Goal: Information Seeking & Learning: Find specific fact

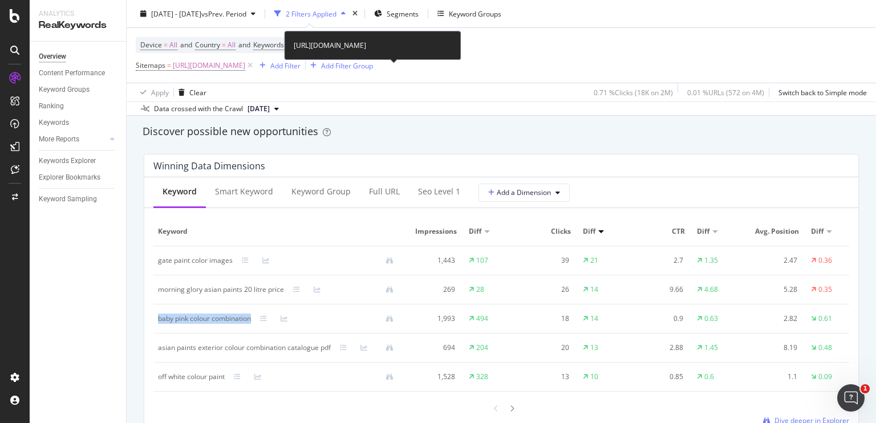
scroll to position [1049, 0]
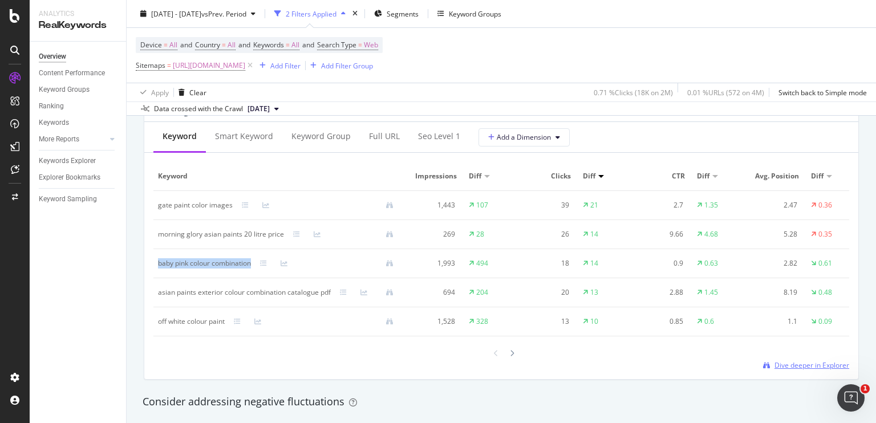
click at [814, 370] on span "Dive deeper in Explorer" at bounding box center [812, 366] width 75 height 10
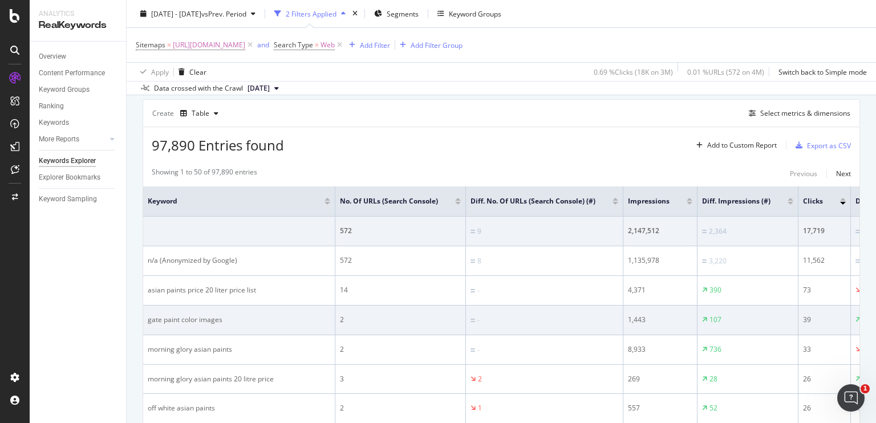
scroll to position [314, 0]
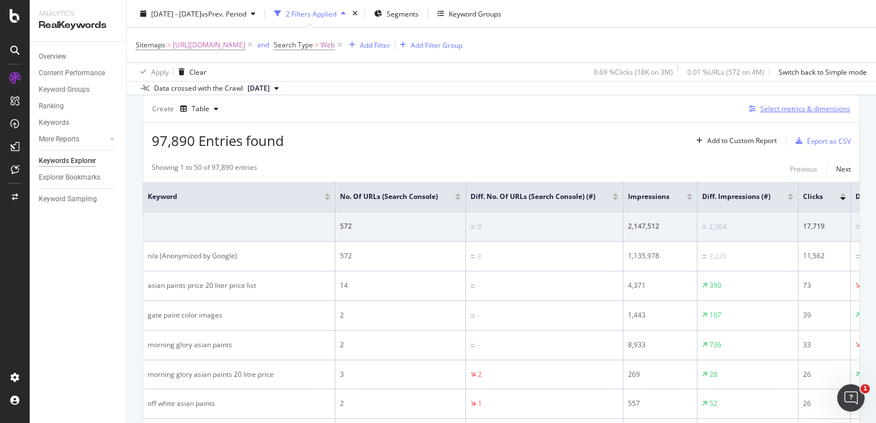
click at [779, 107] on div "Select metrics & dimensions" at bounding box center [806, 109] width 90 height 10
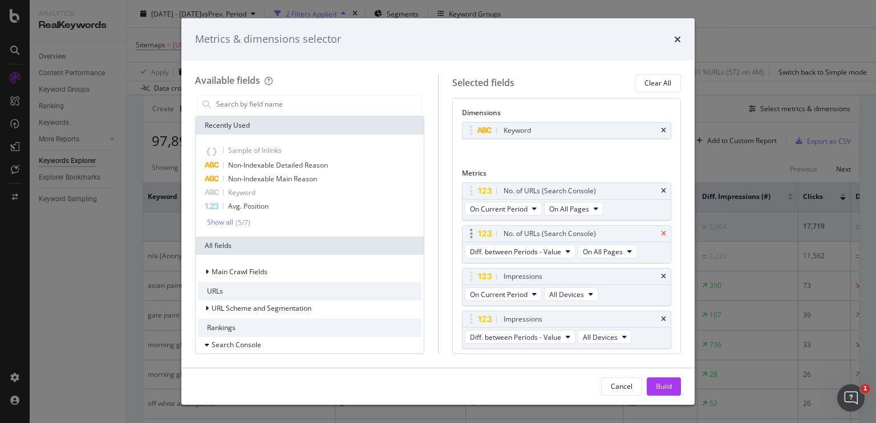
click at [661, 233] on icon "times" at bounding box center [663, 234] width 5 height 7
click at [652, 275] on div "Impressions" at bounding box center [567, 277] width 209 height 16
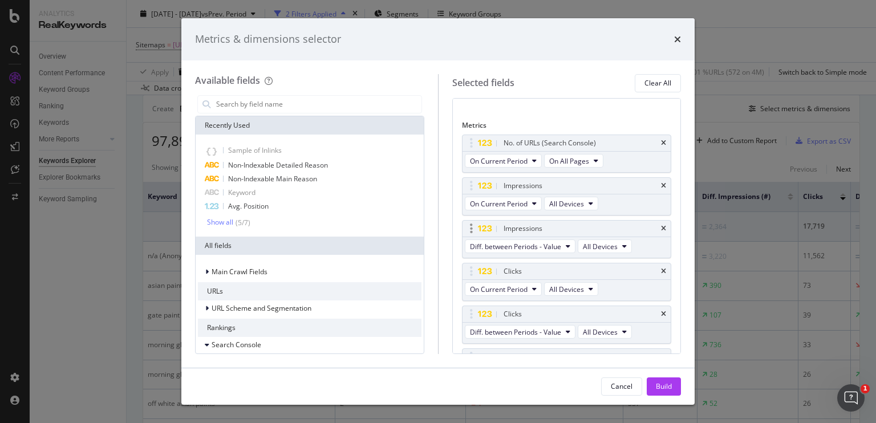
scroll to position [56, 0]
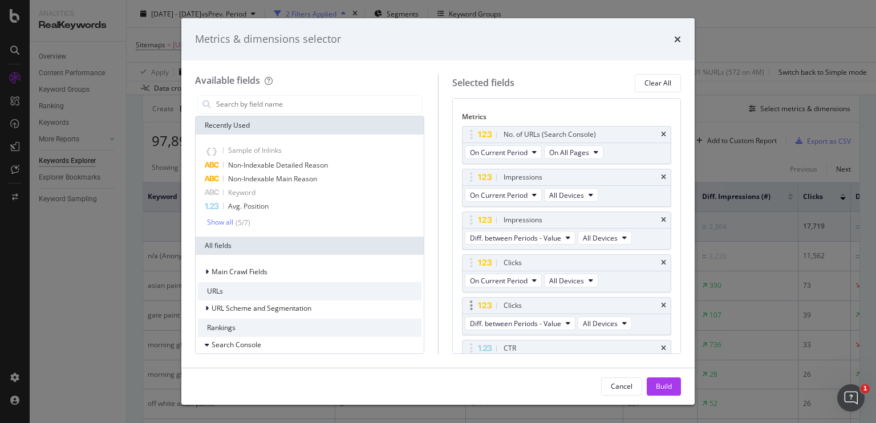
click at [652, 300] on div "Clicks" at bounding box center [567, 306] width 209 height 16
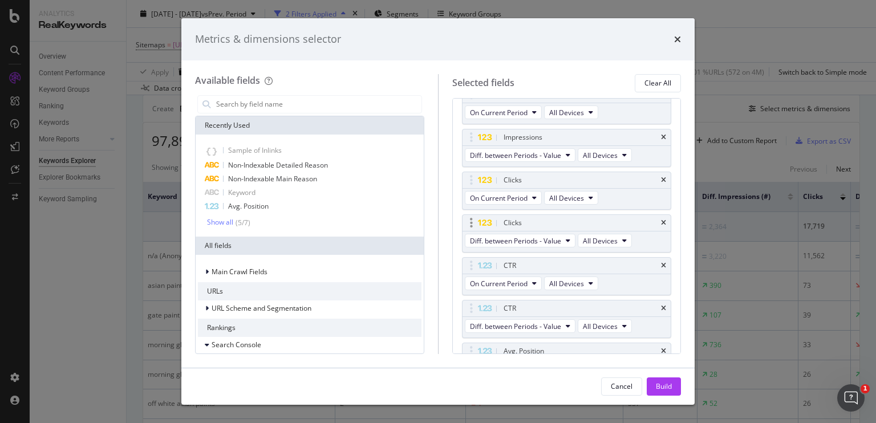
scroll to position [140, 0]
click at [661, 219] on icon "times" at bounding box center [663, 222] width 5 height 7
click at [661, 262] on icon "times" at bounding box center [663, 264] width 5 height 7
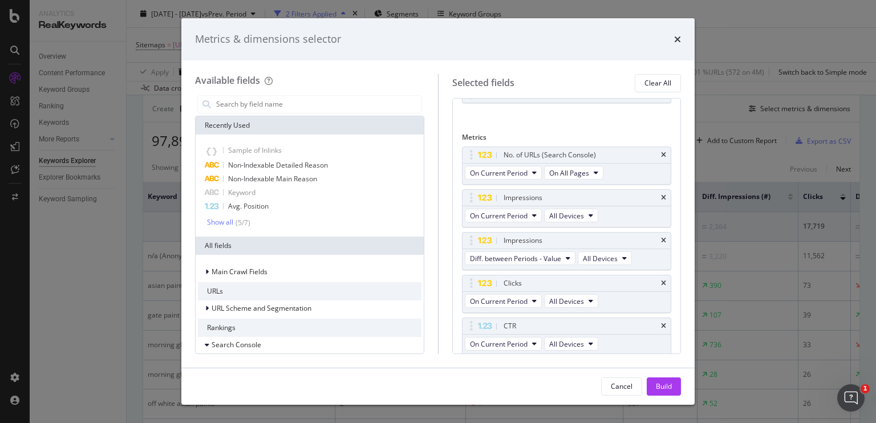
scroll to position [0, 0]
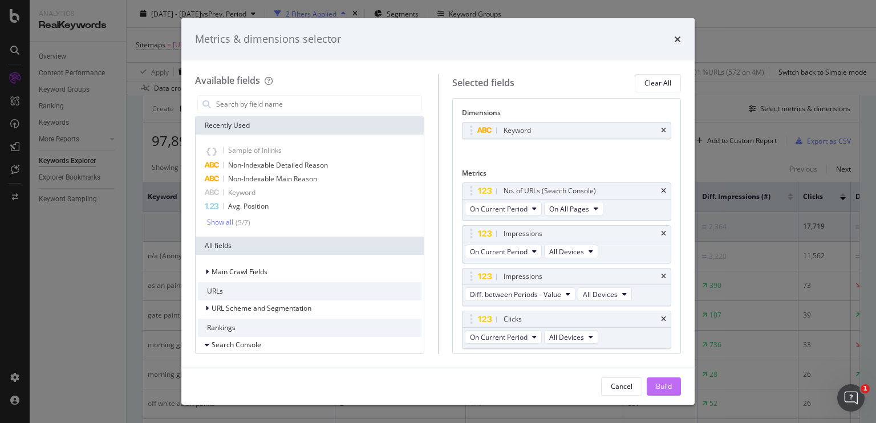
click at [658, 385] on div "Build" at bounding box center [664, 387] width 16 height 10
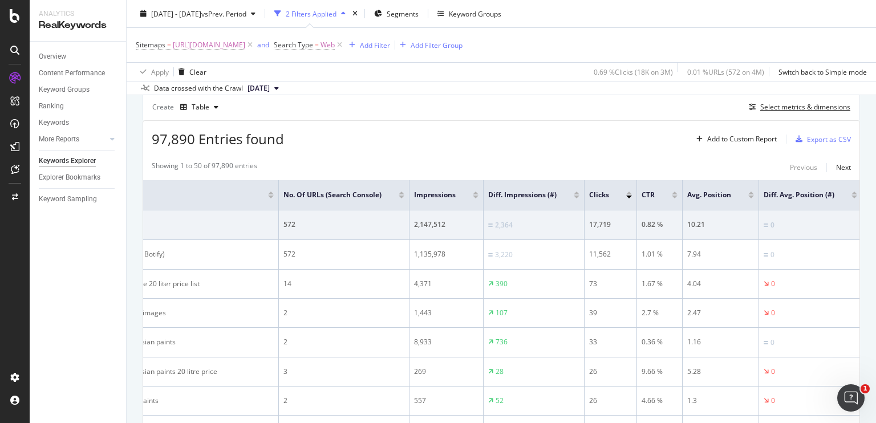
scroll to position [312, 0]
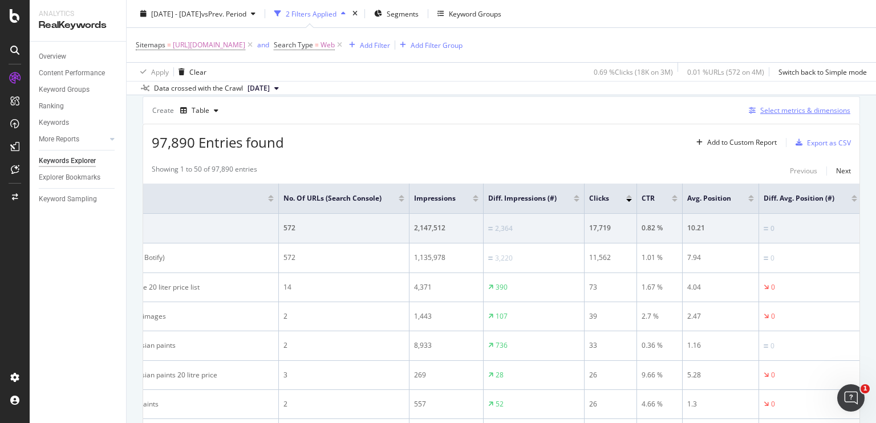
click at [769, 115] on div "Select metrics & dimensions" at bounding box center [798, 110] width 106 height 13
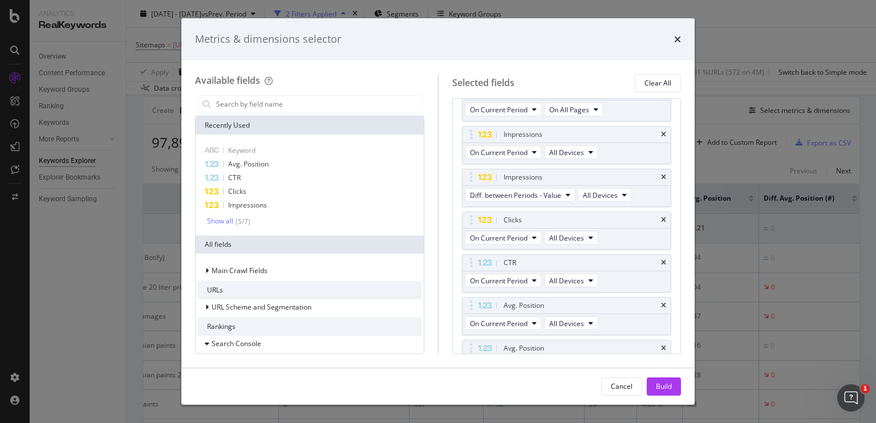
scroll to position [159, 0]
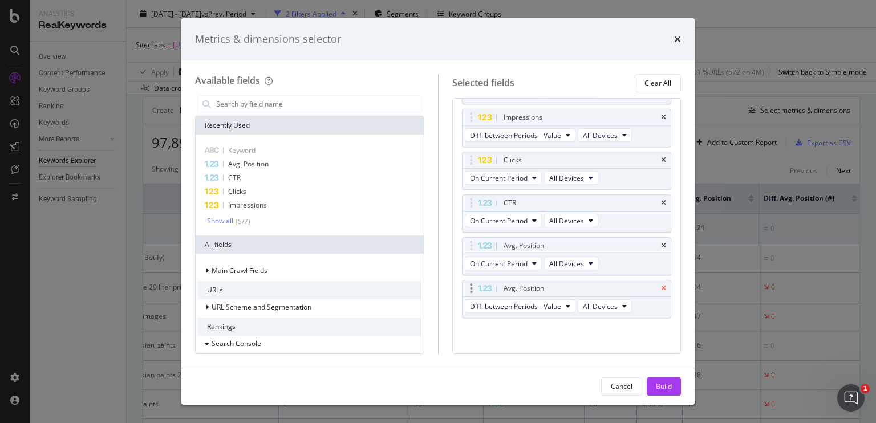
click at [661, 285] on icon "times" at bounding box center [663, 288] width 5 height 7
click at [661, 157] on icon "times" at bounding box center [663, 160] width 5 height 7
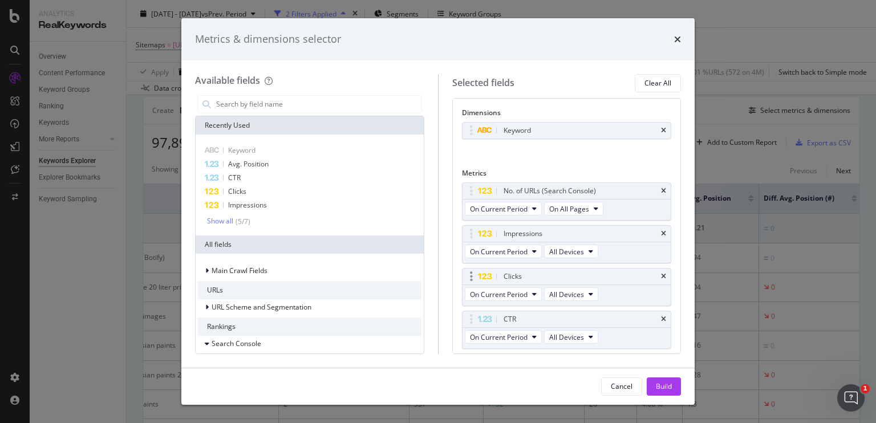
scroll to position [0, 0]
click at [653, 392] on button "Build" at bounding box center [664, 387] width 34 height 18
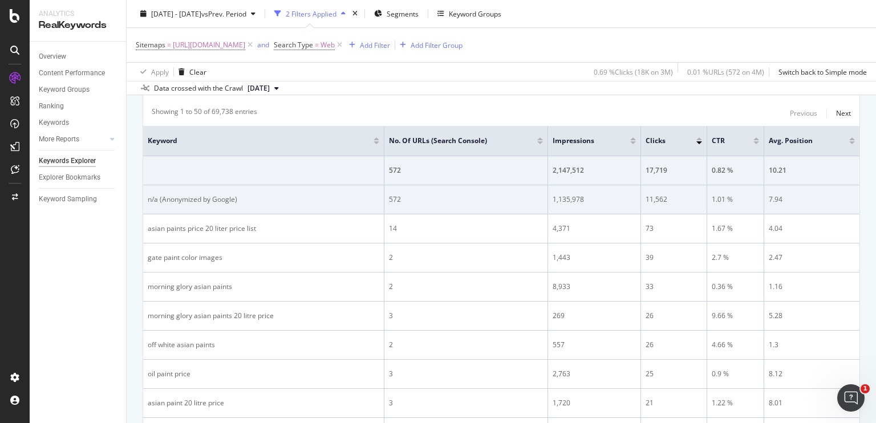
scroll to position [371, 0]
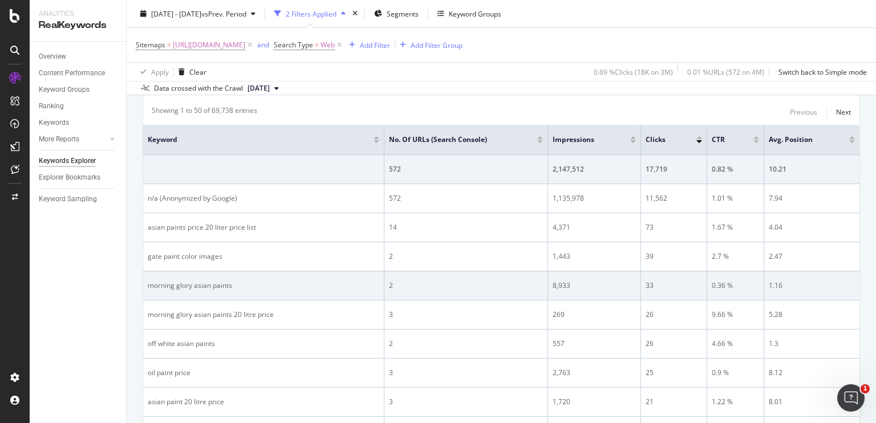
click at [184, 281] on div "morning glory asian paints" at bounding box center [264, 286] width 232 height 10
copy div "morning glory asian paints"
click at [390, 282] on div "2" at bounding box center [466, 286] width 154 height 10
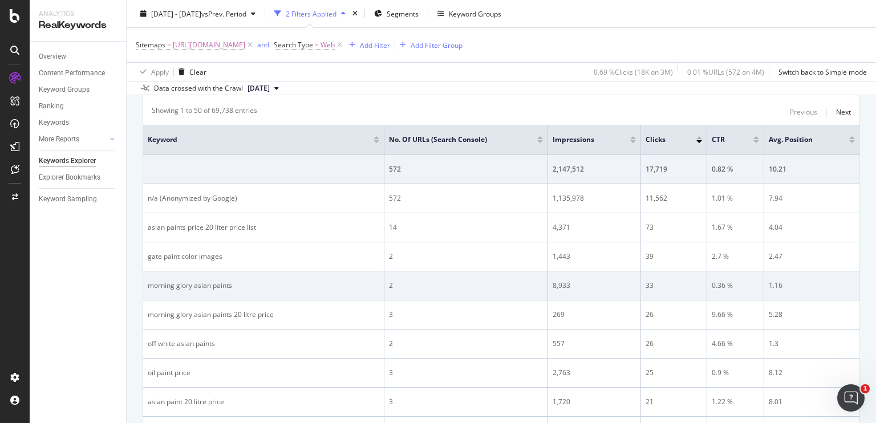
click at [171, 281] on div "morning glory asian paints" at bounding box center [264, 286] width 232 height 10
drag, startPoint x: 171, startPoint y: 281, endPoint x: 262, endPoint y: 273, distance: 91.6
click at [262, 273] on td "morning glory asian paints" at bounding box center [263, 286] width 241 height 29
drag, startPoint x: 760, startPoint y: 282, endPoint x: 774, endPoint y: 282, distance: 13.7
click at [774, 282] on div "1.16" at bounding box center [812, 286] width 86 height 10
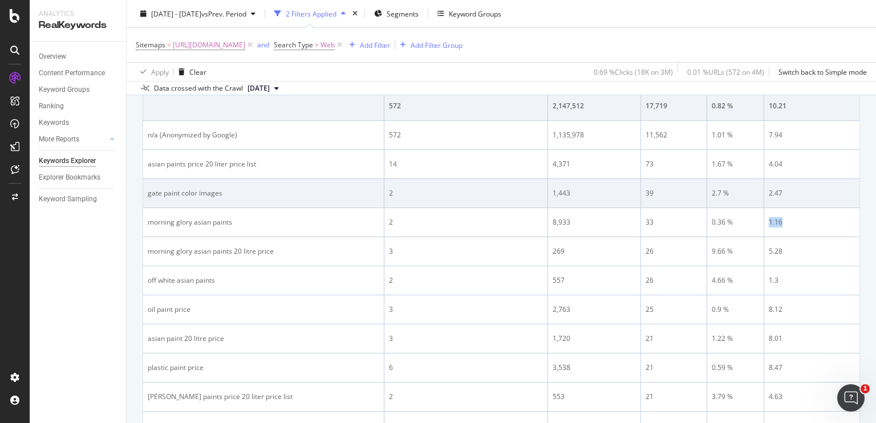
scroll to position [435, 0]
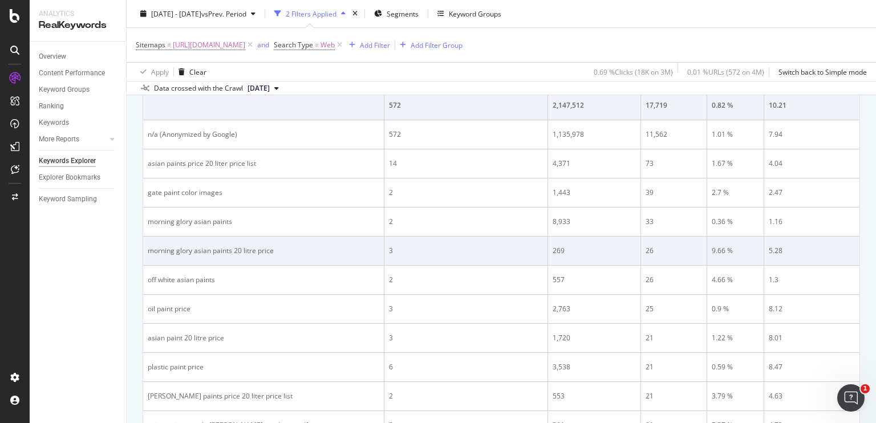
click at [208, 246] on div "morning glory asian paints 20 litre price" at bounding box center [264, 251] width 232 height 10
copy div "morning glory asian paints 20 litre price"
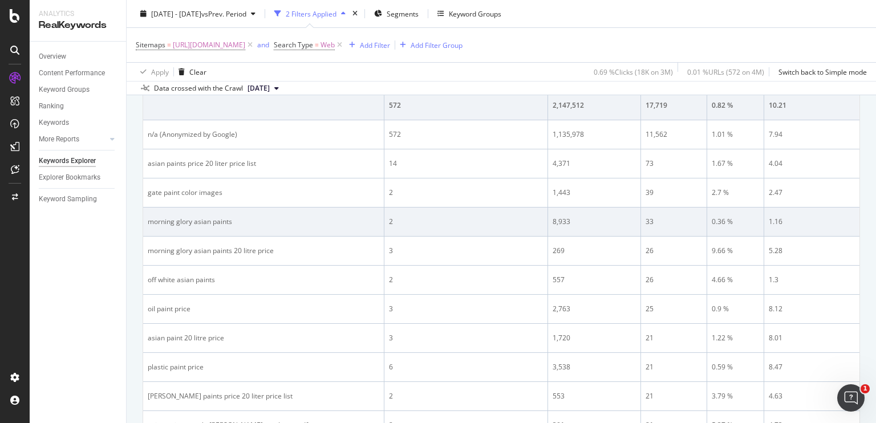
click at [189, 217] on div "morning glory asian paints" at bounding box center [264, 222] width 232 height 10
copy div "morning glory asian paints"
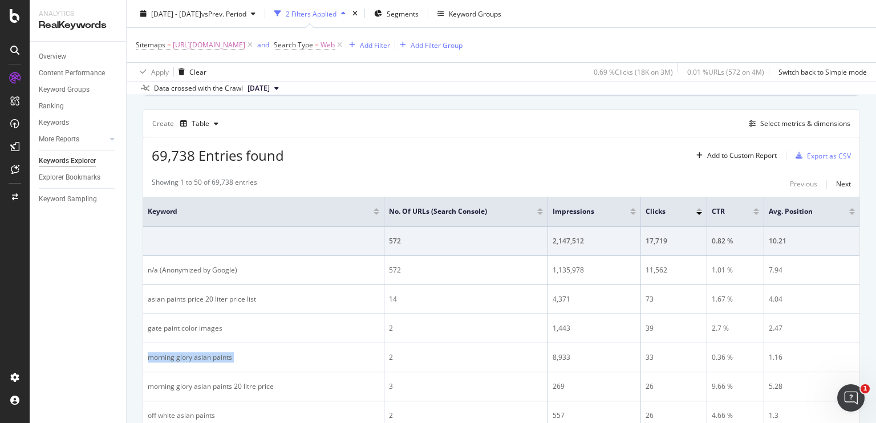
scroll to position [414, 0]
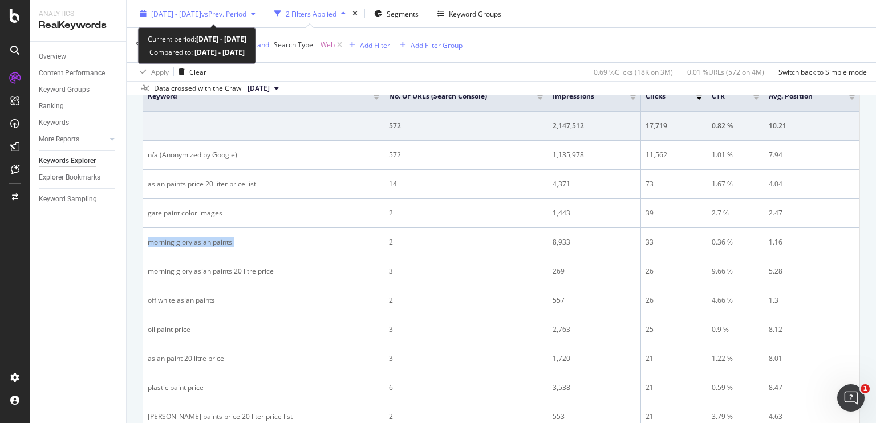
click at [240, 13] on span "vs Prev. Period" at bounding box center [223, 14] width 45 height 10
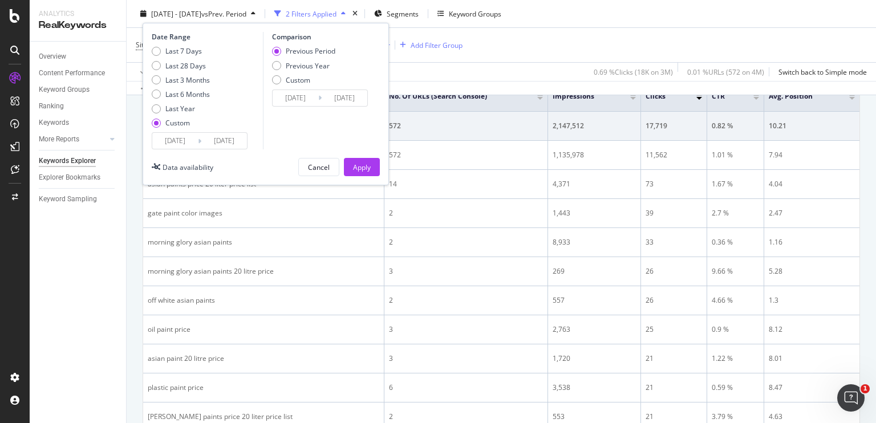
click at [183, 144] on input "[DATE]" at bounding box center [175, 141] width 46 height 16
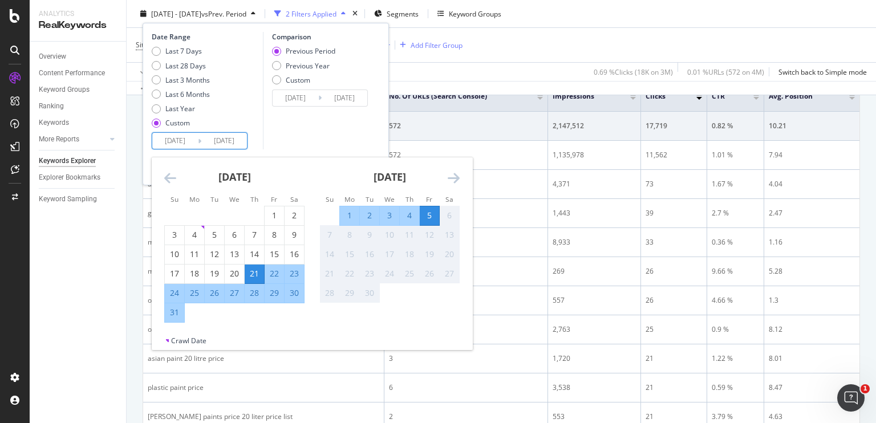
click at [209, 144] on input "[DATE]" at bounding box center [224, 141] width 46 height 16
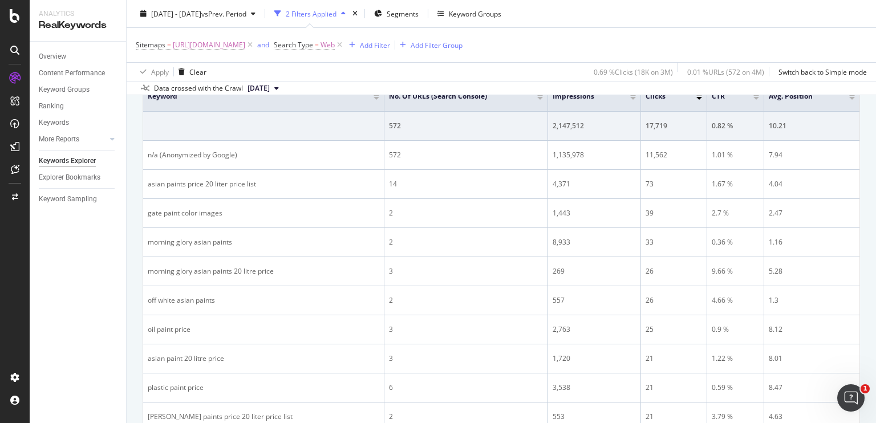
click at [417, 75] on div "Apply Clear 0.69 % Clicks ( 18K on 3M ) 0.01 % URLs ( 572 on 4M ) Switch back t…" at bounding box center [502, 71] width 750 height 19
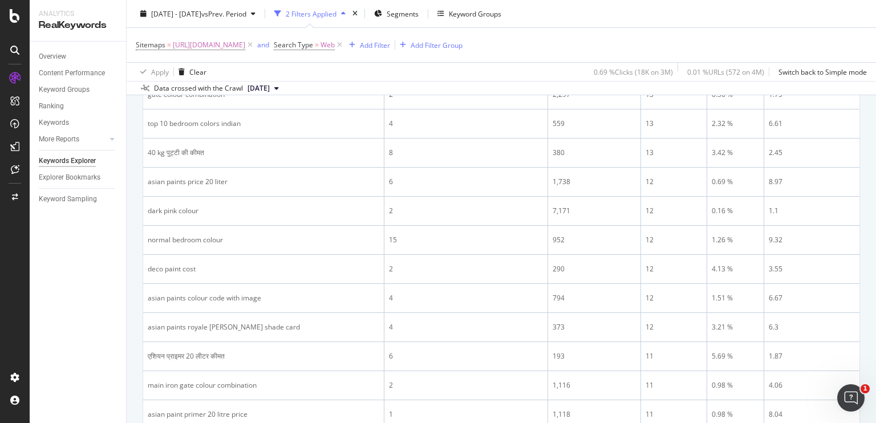
scroll to position [1318, 0]
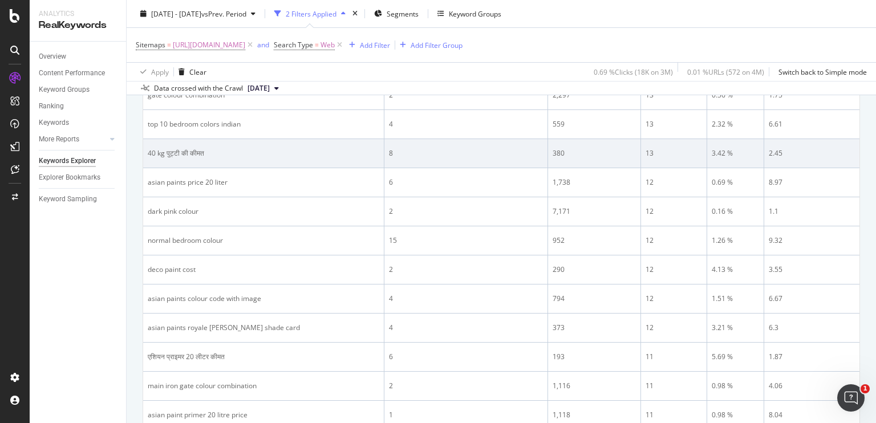
click at [152, 151] on div "40 kg पुट्टी की कीमत" at bounding box center [264, 153] width 232 height 10
copy div "40 kg पुट्टी की कीमत"
